Goal: Information Seeking & Learning: Learn about a topic

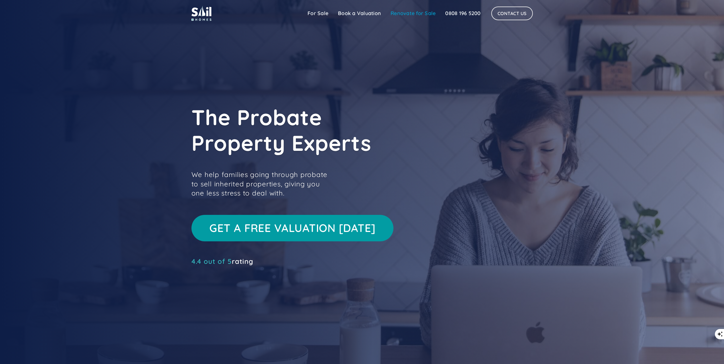
click at [397, 13] on link "Renovate for Sale" at bounding box center [413, 13] width 55 height 11
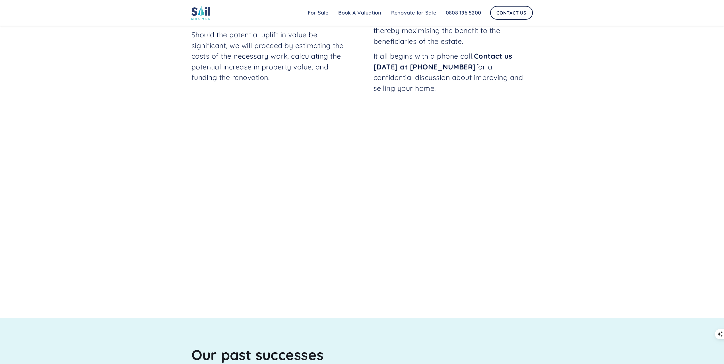
scroll to position [459, 0]
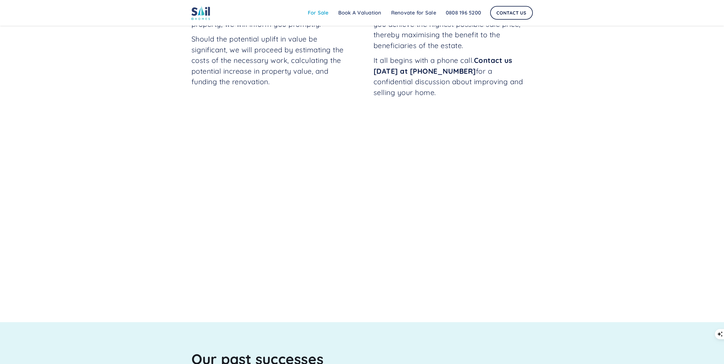
click at [309, 13] on link "For Sale" at bounding box center [318, 12] width 30 height 11
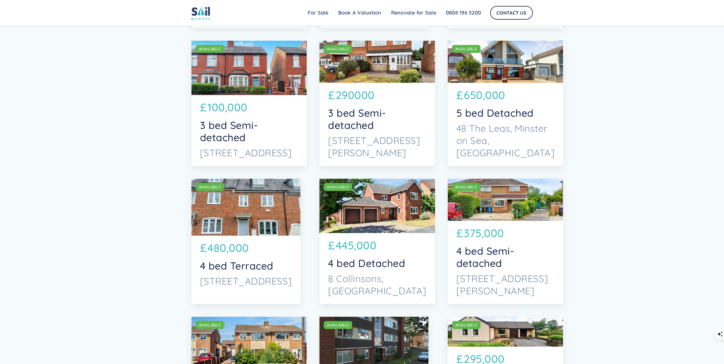
scroll to position [853, 0]
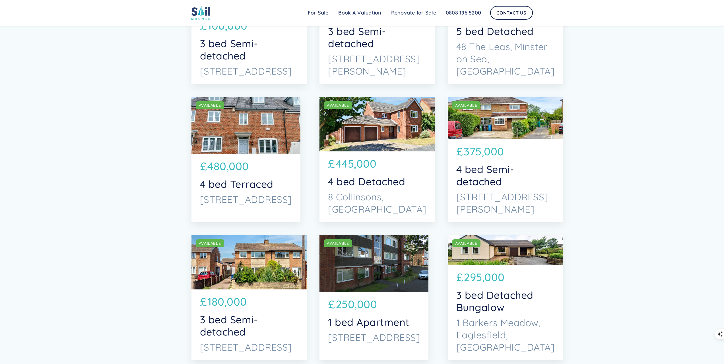
click at [347, 137] on div "SOLD AVAILABLE" at bounding box center [376, 124] width 115 height 54
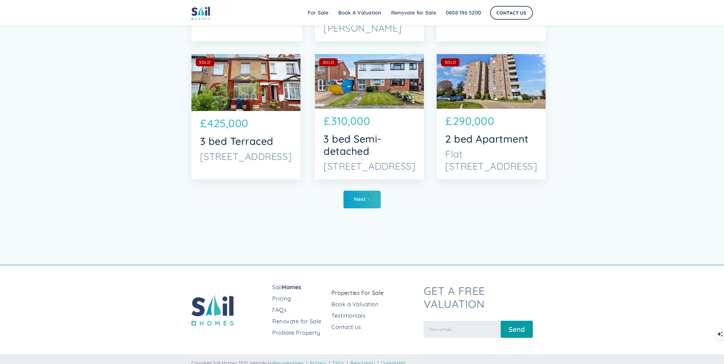
scroll to position [3037, 0]
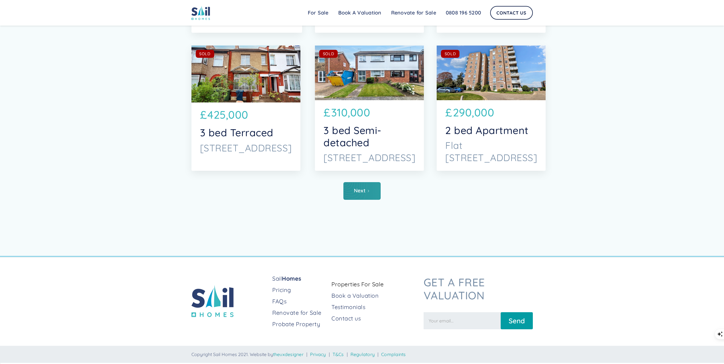
click at [363, 191] on div "Next" at bounding box center [360, 191] width 12 height 6
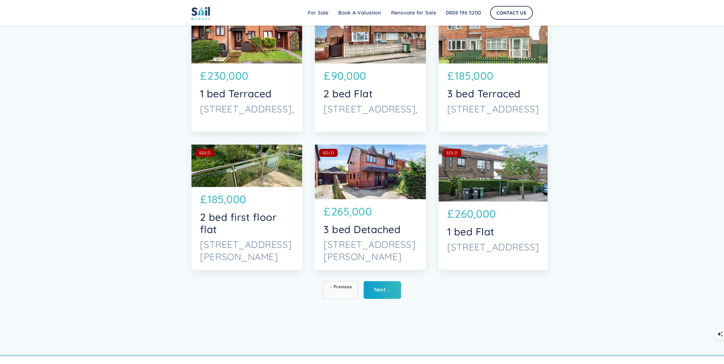
scroll to position [2985, 0]
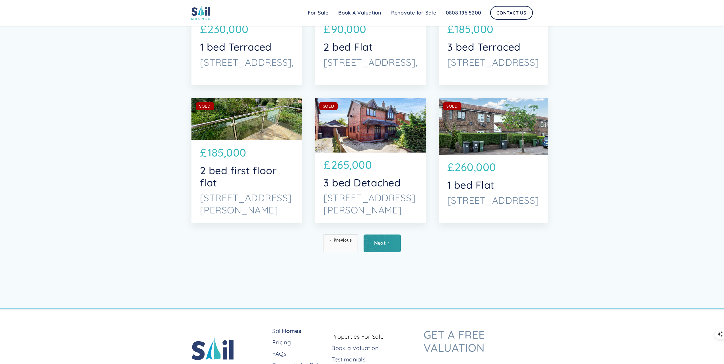
click at [380, 240] on link "Next" at bounding box center [381, 243] width 37 height 18
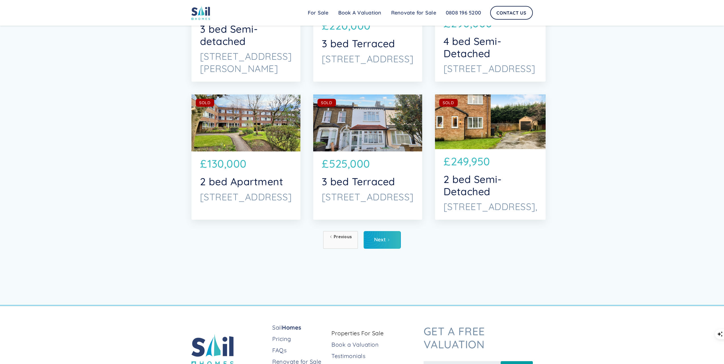
scroll to position [3037, 0]
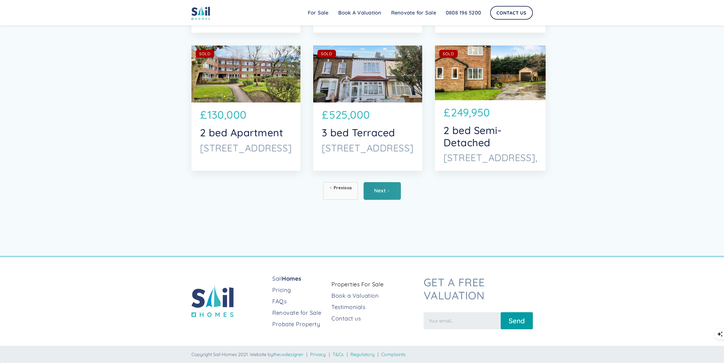
click at [368, 194] on link "Next" at bounding box center [381, 191] width 37 height 18
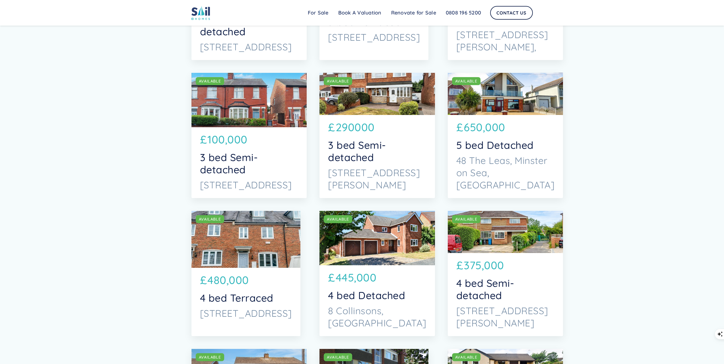
scroll to position [938, 0]
